Goal: Task Accomplishment & Management: Use online tool/utility

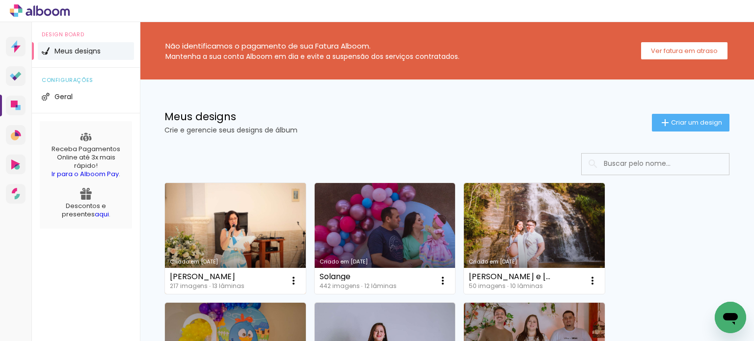
click at [256, 236] on link "Criado em [DATE]" at bounding box center [235, 238] width 141 height 111
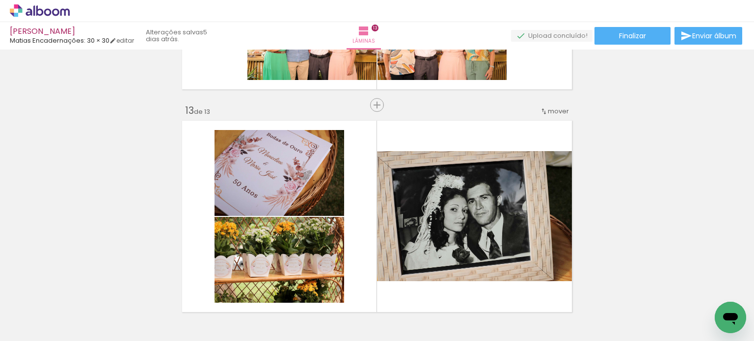
scroll to position [2633, 0]
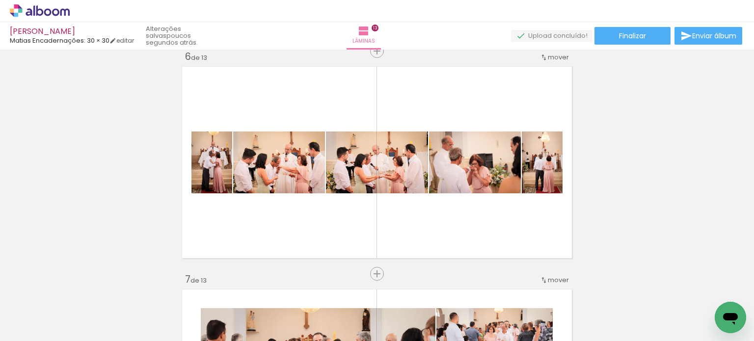
scroll to position [0, 4450]
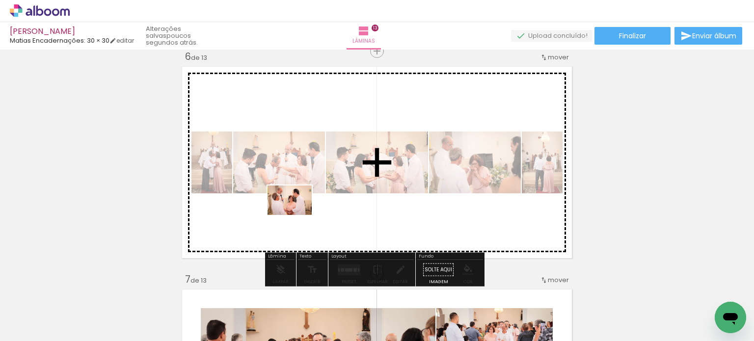
drag, startPoint x: 442, startPoint y: 320, endPoint x: 297, endPoint y: 215, distance: 178.6
click at [297, 215] on quentale-workspace at bounding box center [377, 170] width 754 height 341
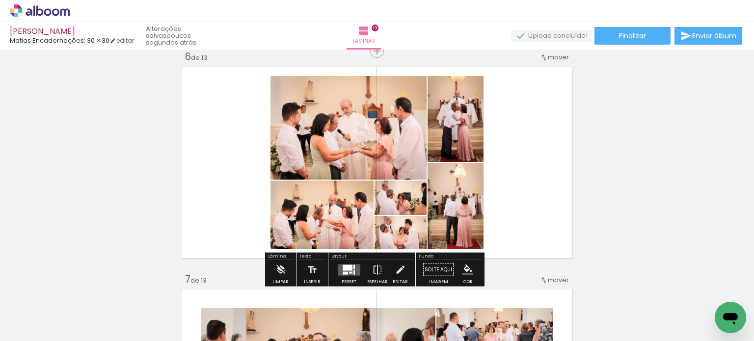
click at [353, 270] on div at bounding box center [353, 272] width 1 height 4
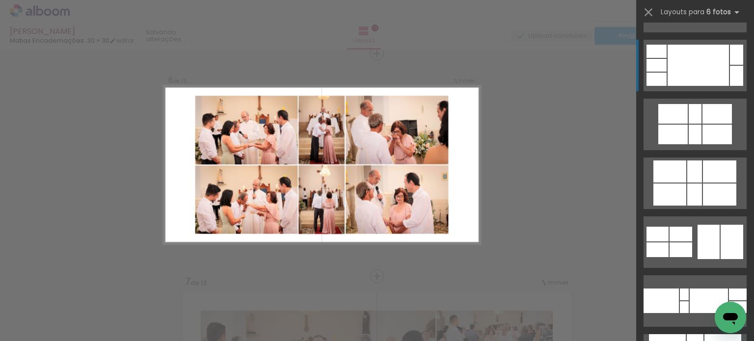
scroll to position [687, 0]
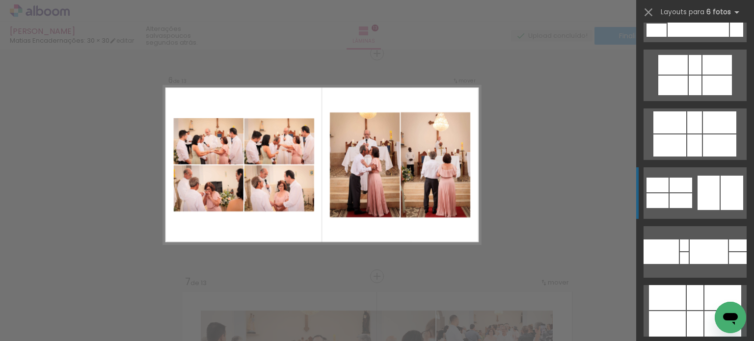
click at [698, 194] on div at bounding box center [709, 193] width 22 height 34
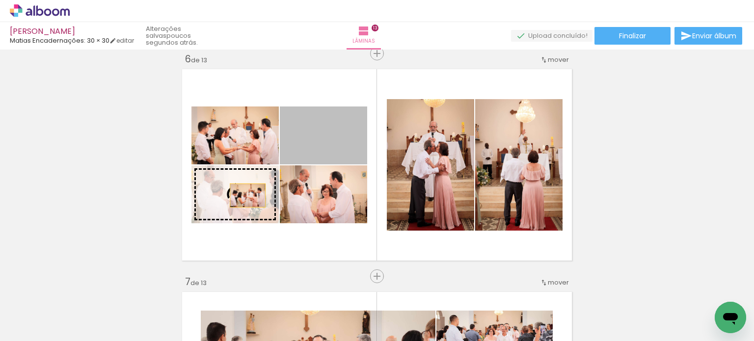
drag, startPoint x: 339, startPoint y: 141, endPoint x: 244, endPoint y: 195, distance: 109.3
click at [0, 0] on slot at bounding box center [0, 0] width 0 height 0
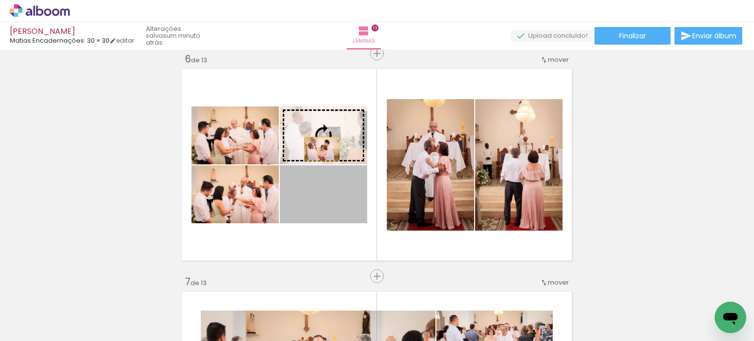
drag, startPoint x: 341, startPoint y: 206, endPoint x: 317, endPoint y: 144, distance: 66.8
click at [0, 0] on slot at bounding box center [0, 0] width 0 height 0
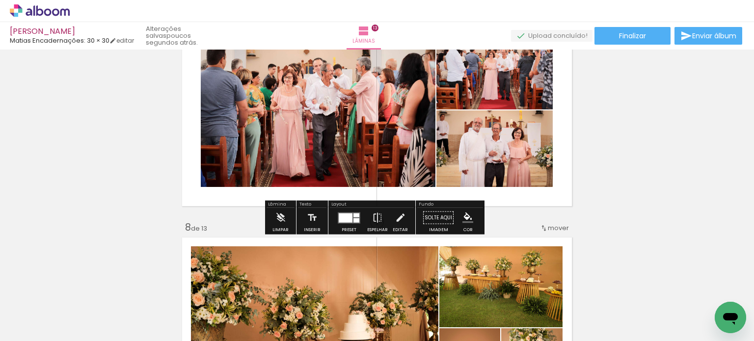
scroll to position [1421, 0]
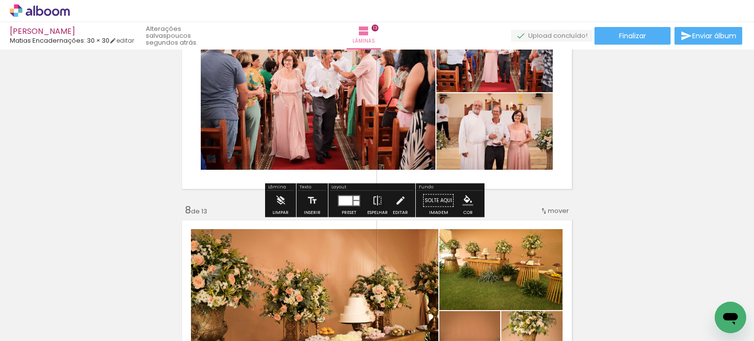
click at [475, 136] on quentale-photo at bounding box center [494, 131] width 116 height 77
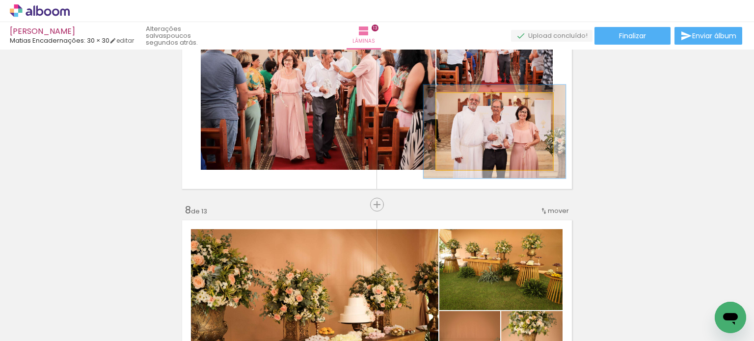
drag, startPoint x: 459, startPoint y: 104, endPoint x: 466, endPoint y: 105, distance: 7.5
type paper-slider "122"
click at [466, 105] on div at bounding box center [467, 104] width 16 height 16
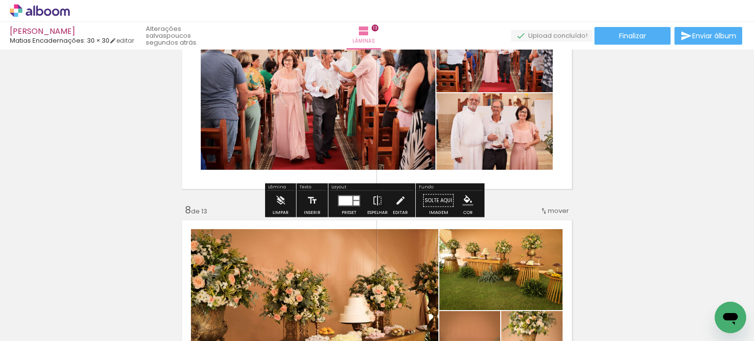
click at [484, 130] on quentale-photo at bounding box center [494, 131] width 116 height 77
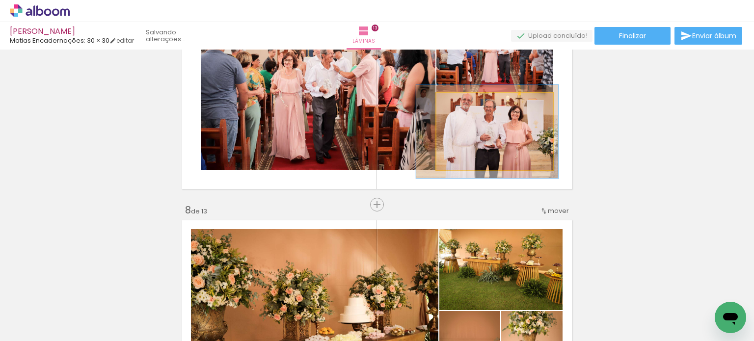
drag, startPoint x: 484, startPoint y: 130, endPoint x: 477, endPoint y: 130, distance: 7.4
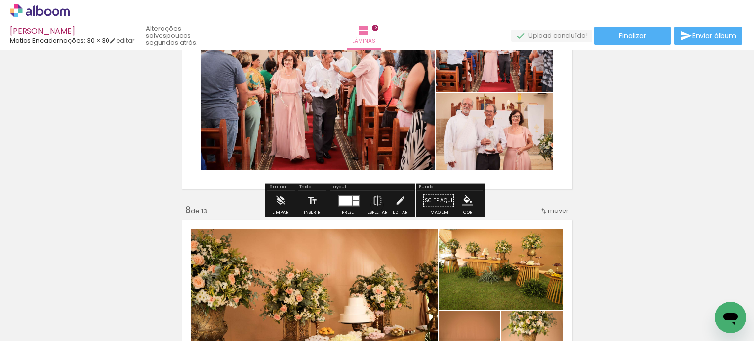
click at [622, 127] on div "Inserir lâmina 1 de 13 Inserir lâmina 2 de 13 Inserir lâmina 3 de 13 Inserir lâ…" at bounding box center [377, 192] width 754 height 3121
click at [471, 127] on quentale-photo at bounding box center [494, 131] width 116 height 77
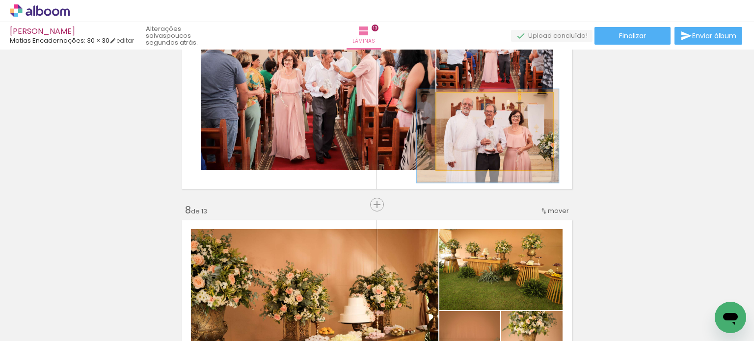
click at [471, 127] on quentale-photo at bounding box center [494, 131] width 116 height 77
drag, startPoint x: 502, startPoint y: 128, endPoint x: 585, endPoint y: 100, distance: 87.4
click at [585, 100] on div "Inserir lâmina 1 de 13 Inserir lâmina 2 de 13 Inserir lâmina 3 de 13 Inserir lâ…" at bounding box center [377, 192] width 754 height 3121
click at [614, 146] on div "Inserir lâmina 1 de 13 Inserir lâmina 2 de 13 Inserir lâmina 3 de 13 Inserir lâ…" at bounding box center [377, 192] width 754 height 3121
click at [607, 145] on div "Inserir lâmina 1 de 13 Inserir lâmina 2 de 13 Inserir lâmina 3 de 13 Inserir lâ…" at bounding box center [377, 192] width 754 height 3121
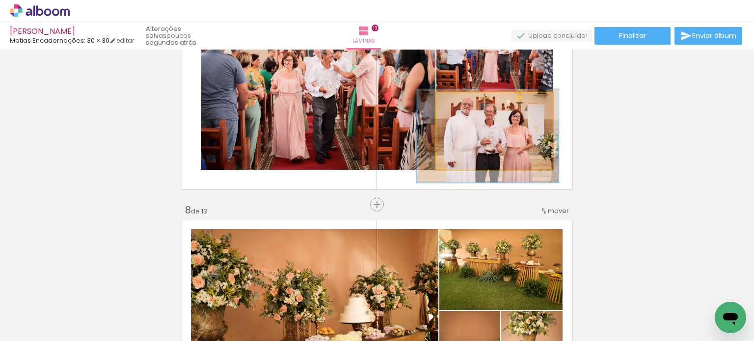
click at [606, 145] on div "Inserir lâmina 1 de 13 Inserir lâmina 2 de 13 Inserir lâmina 3 de 13 Inserir lâ…" at bounding box center [377, 192] width 754 height 3121
click at [586, 106] on div "Inserir lâmina 1 de 13 Inserir lâmina 2 de 13 Inserir lâmina 3 de 13 Inserir lâ…" at bounding box center [377, 192] width 754 height 3121
click at [608, 133] on div "Inserir lâmina 1 de 13 Inserir lâmina 2 de 13 Inserir lâmina 3 de 13 Inserir lâ…" at bounding box center [377, 192] width 754 height 3121
click at [408, 194] on div "Inserir lâmina 1 de 13 Inserir lâmina 2 de 13 Inserir lâmina 3 de 13 Inserir lâ…" at bounding box center [377, 192] width 754 height 3121
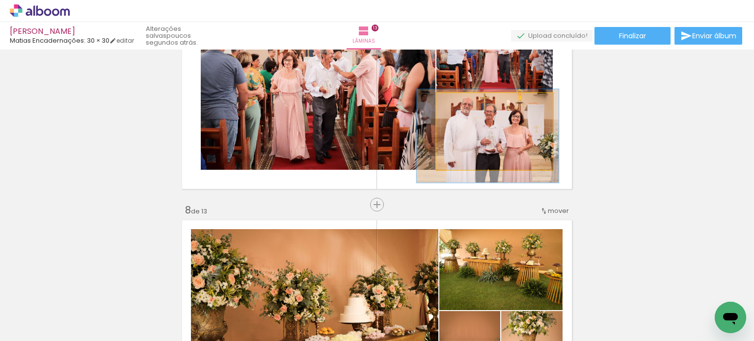
click at [564, 89] on quentale-layouter at bounding box center [377, 93] width 397 height 198
click at [561, 74] on quentale-layouter at bounding box center [377, 93] width 397 height 198
click at [460, 86] on quentale-photo at bounding box center [494, 54] width 116 height 76
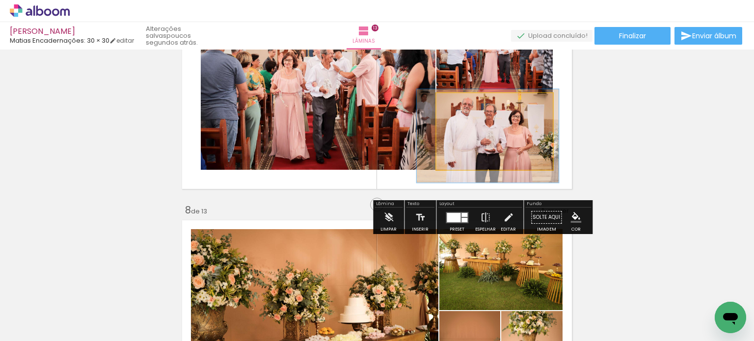
click at [297, 203] on div "Inserir lâmina 1 de 13 Inserir lâmina 2 de 13 Inserir lâmina 3 de 13 Inserir lâ…" at bounding box center [377, 192] width 754 height 3121
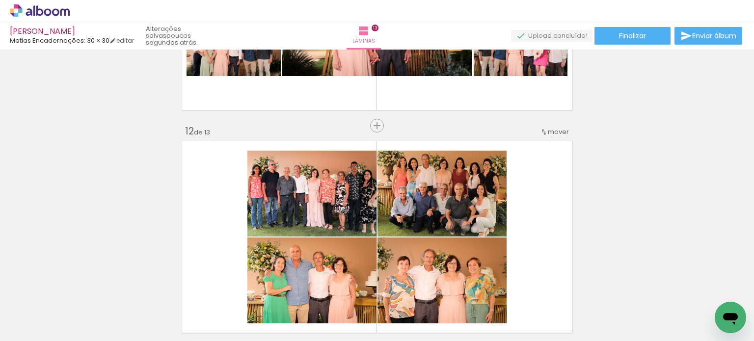
scroll to position [2452, 0]
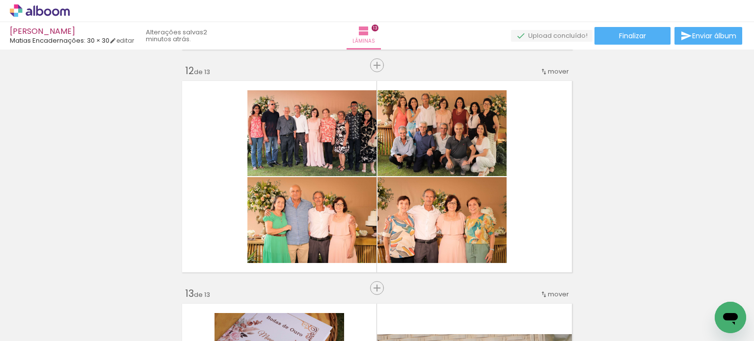
scroll to position [0, 4450]
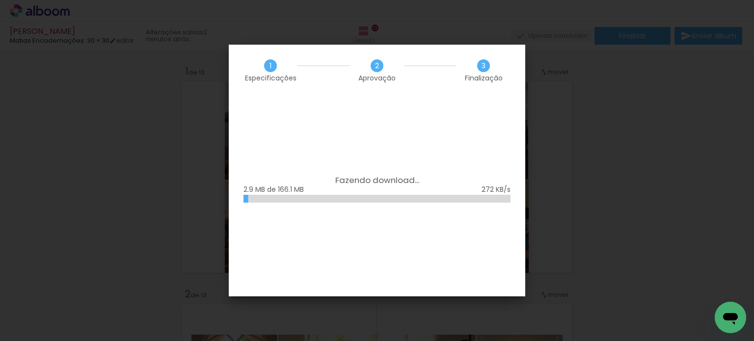
scroll to position [0, 4450]
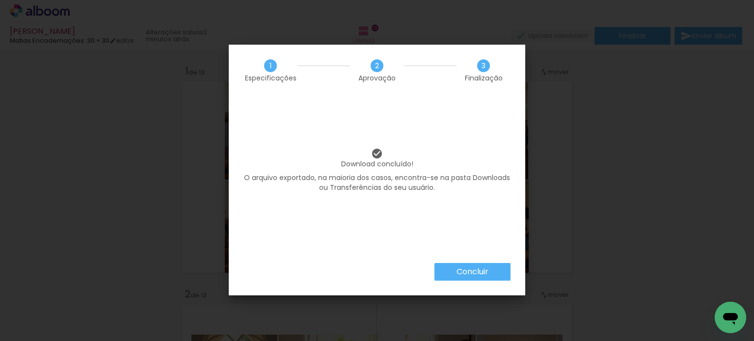
scroll to position [0, 4450]
click at [0, 0] on slot "Concluir" at bounding box center [0, 0] width 0 height 0
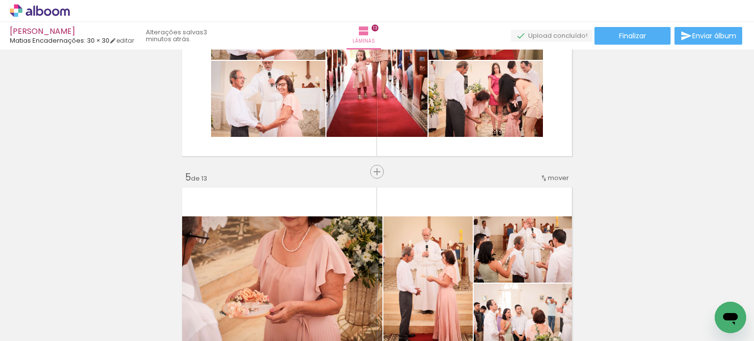
scroll to position [933, 0]
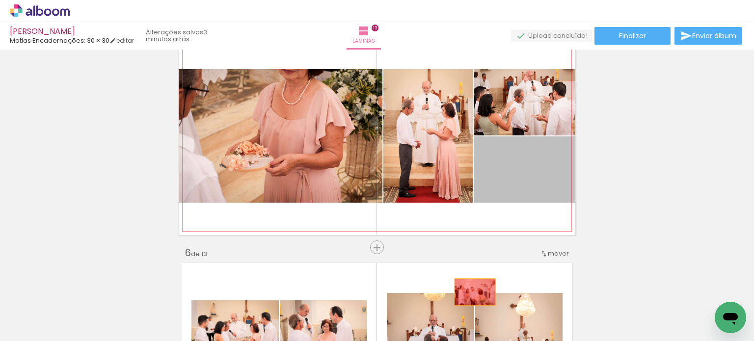
drag, startPoint x: 527, startPoint y: 177, endPoint x: 471, endPoint y: 296, distance: 131.6
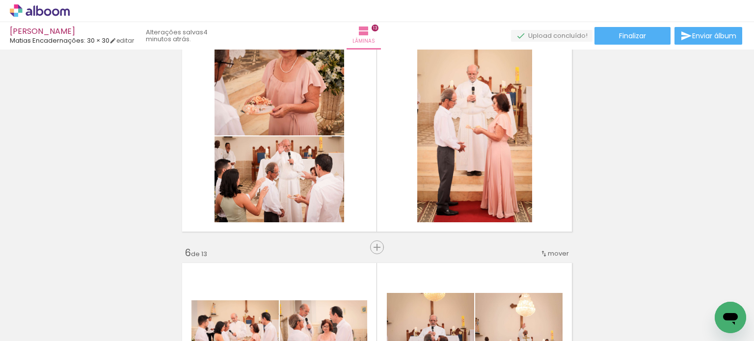
scroll to position [0, 3556]
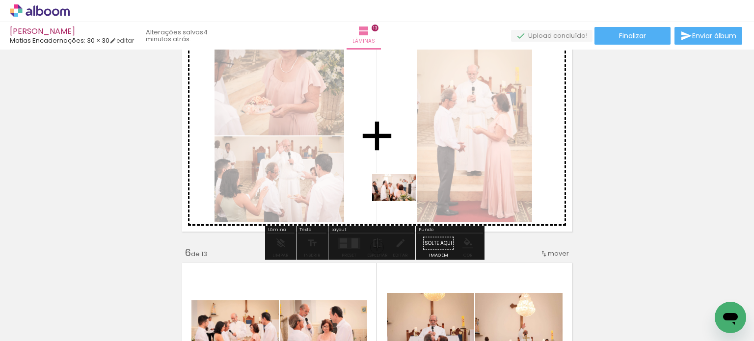
drag, startPoint x: 326, startPoint y: 317, endPoint x: 402, endPoint y: 204, distance: 136.3
click at [402, 204] on quentale-workspace at bounding box center [377, 170] width 754 height 341
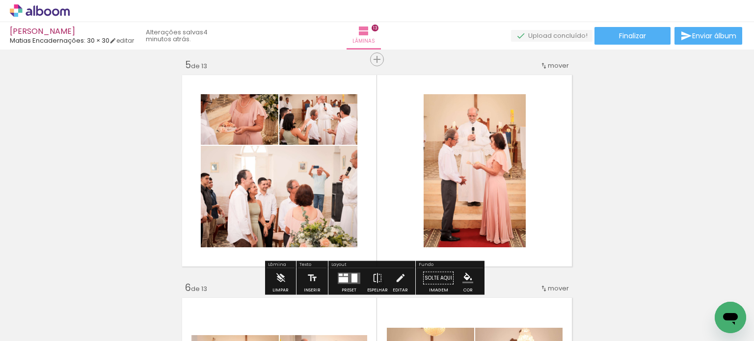
scroll to position [884, 0]
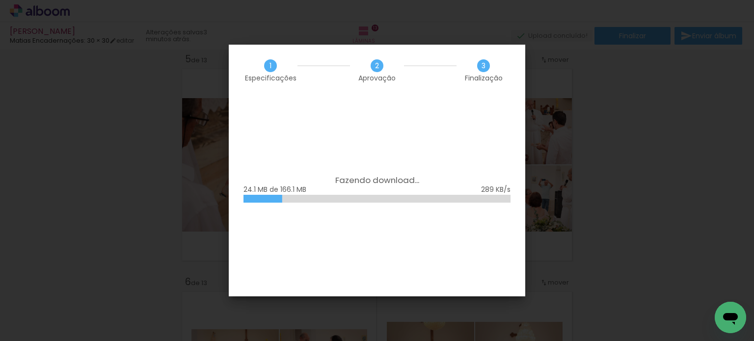
scroll to position [0, 3556]
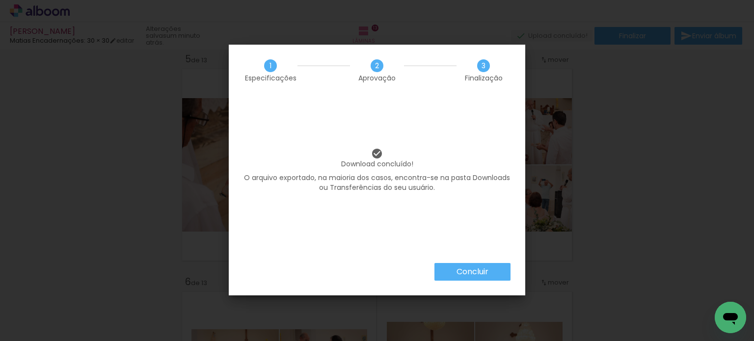
scroll to position [0, 3556]
click at [463, 266] on paper-button "Concluir" at bounding box center [472, 272] width 76 height 18
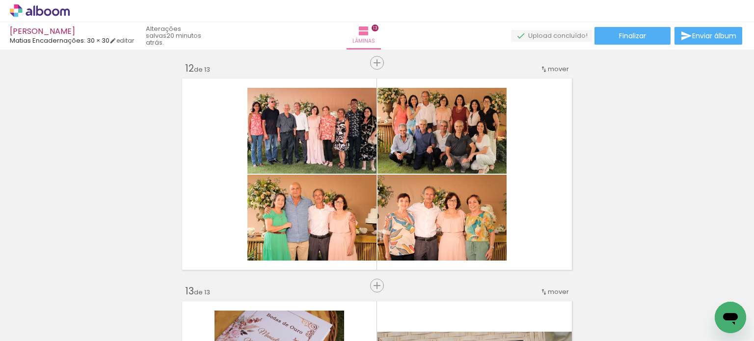
scroll to position [0, 3556]
